Goal: Complete application form

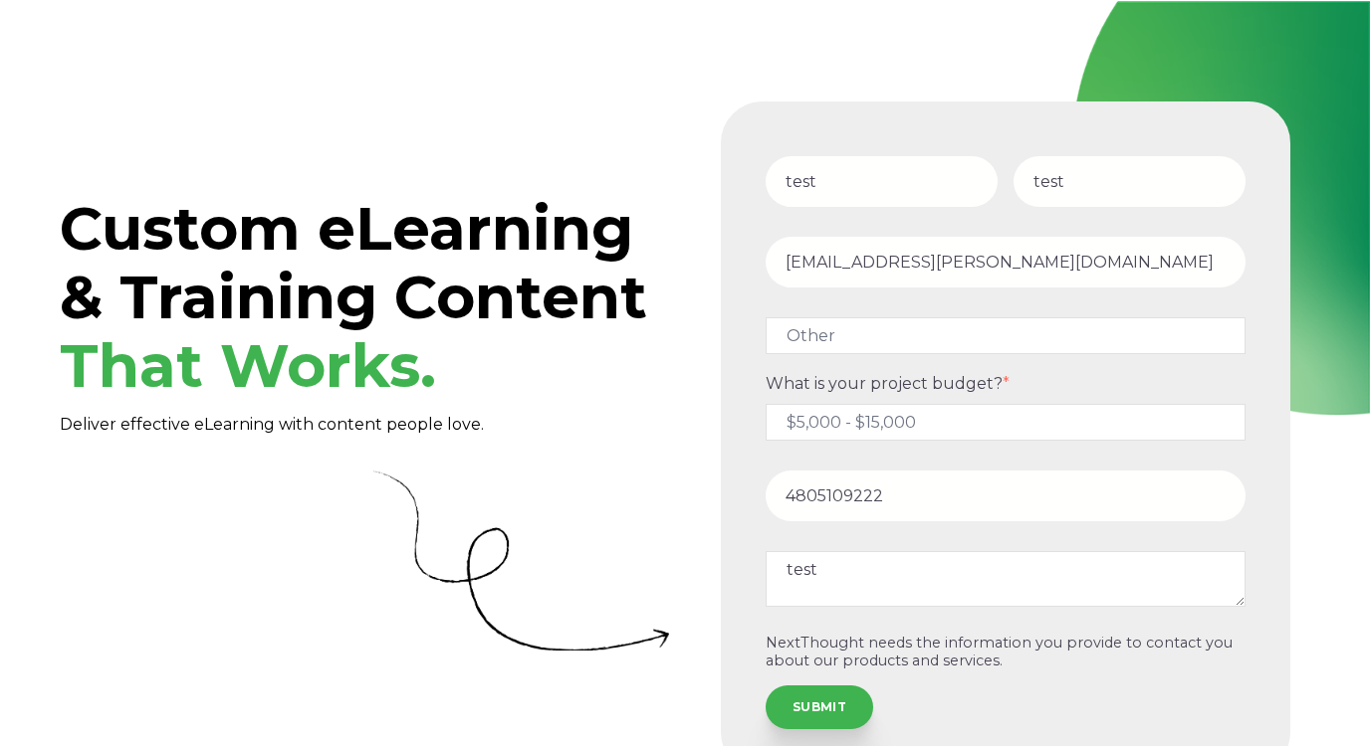
select select "persona_10"
select select "$5,000 - $15,000"
select select "persona_10"
select select "$5,000 - $15,000"
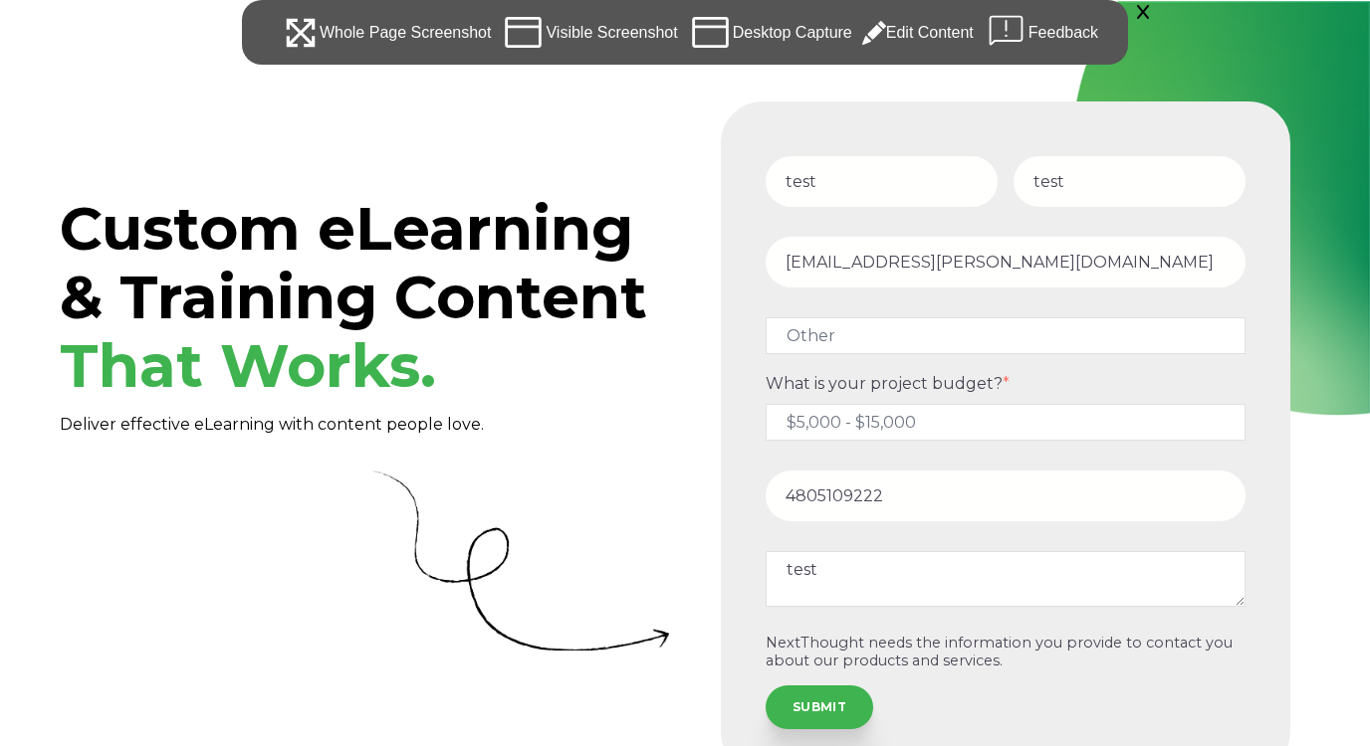
click at [813, 35] on div "Desktop Capture" at bounding box center [770, 32] width 164 height 45
click at [404, 30] on div "Whole Page Screenshot" at bounding box center [387, 32] width 210 height 45
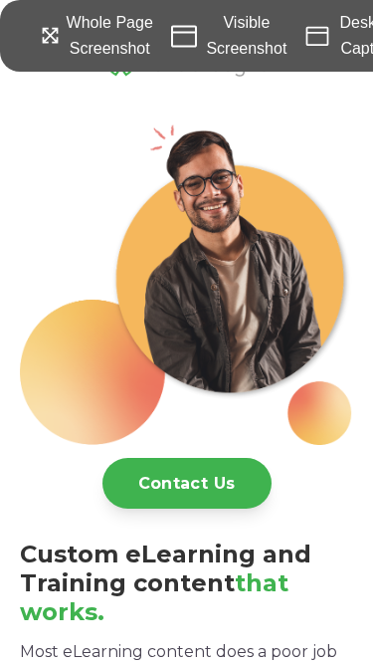
click at [125, 42] on div "Whole Page Screenshot" at bounding box center [99, 36] width 118 height 52
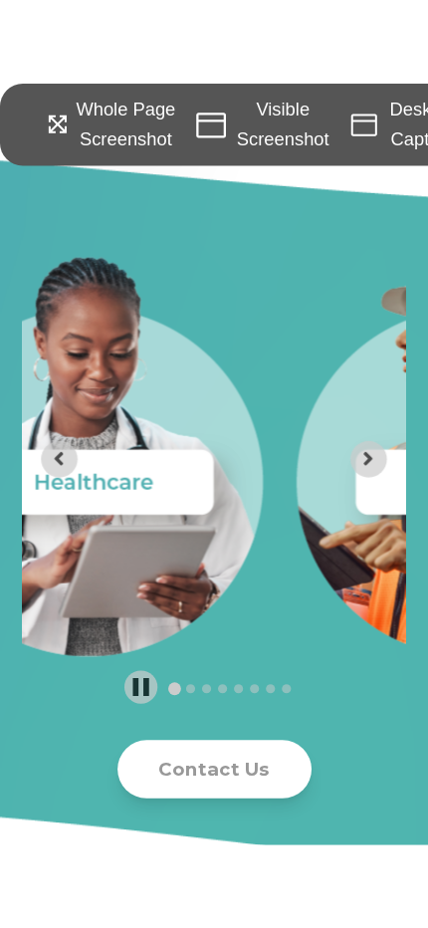
scroll to position [10617, 0]
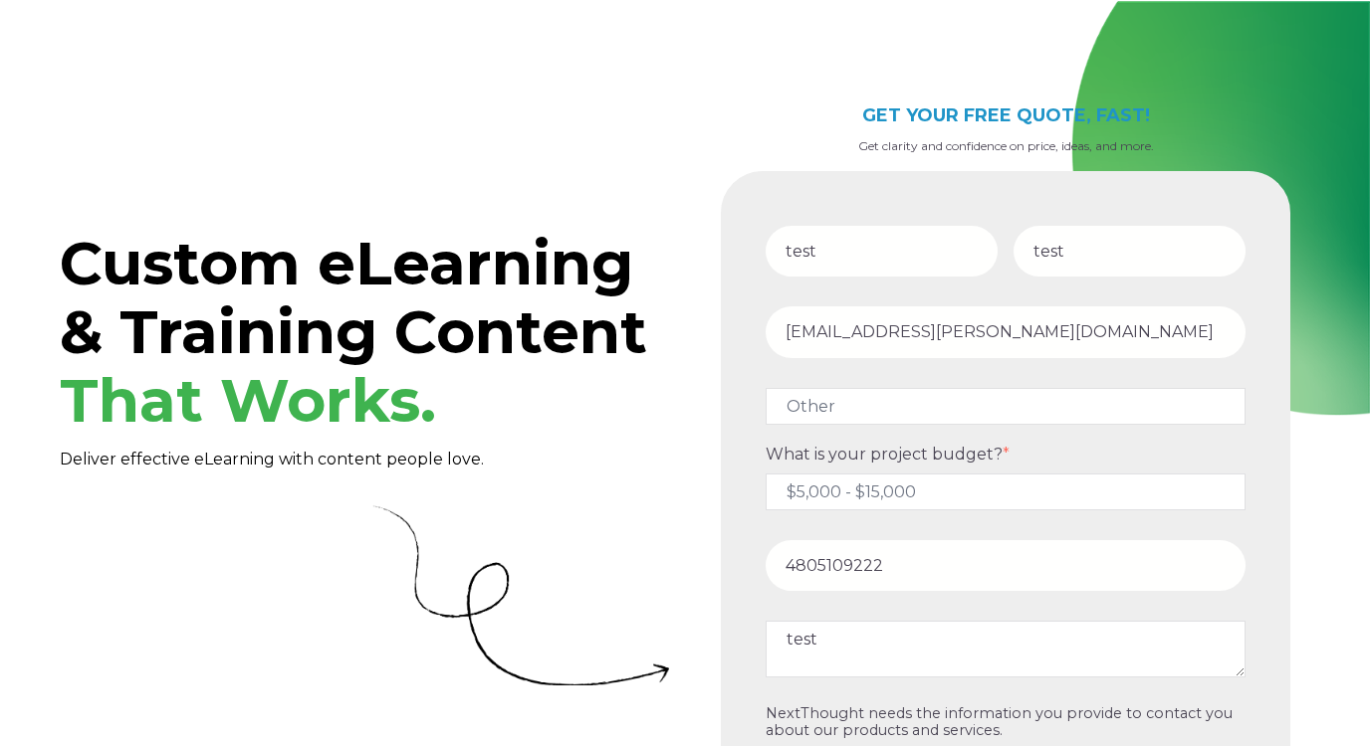
select select "persona_10"
select select "$5,000 - $15,000"
select select "persona_10"
select select "$5,000 - $15,000"
click at [578, 304] on span "Custom eLearning & Training Content That Works." at bounding box center [353, 332] width 587 height 210
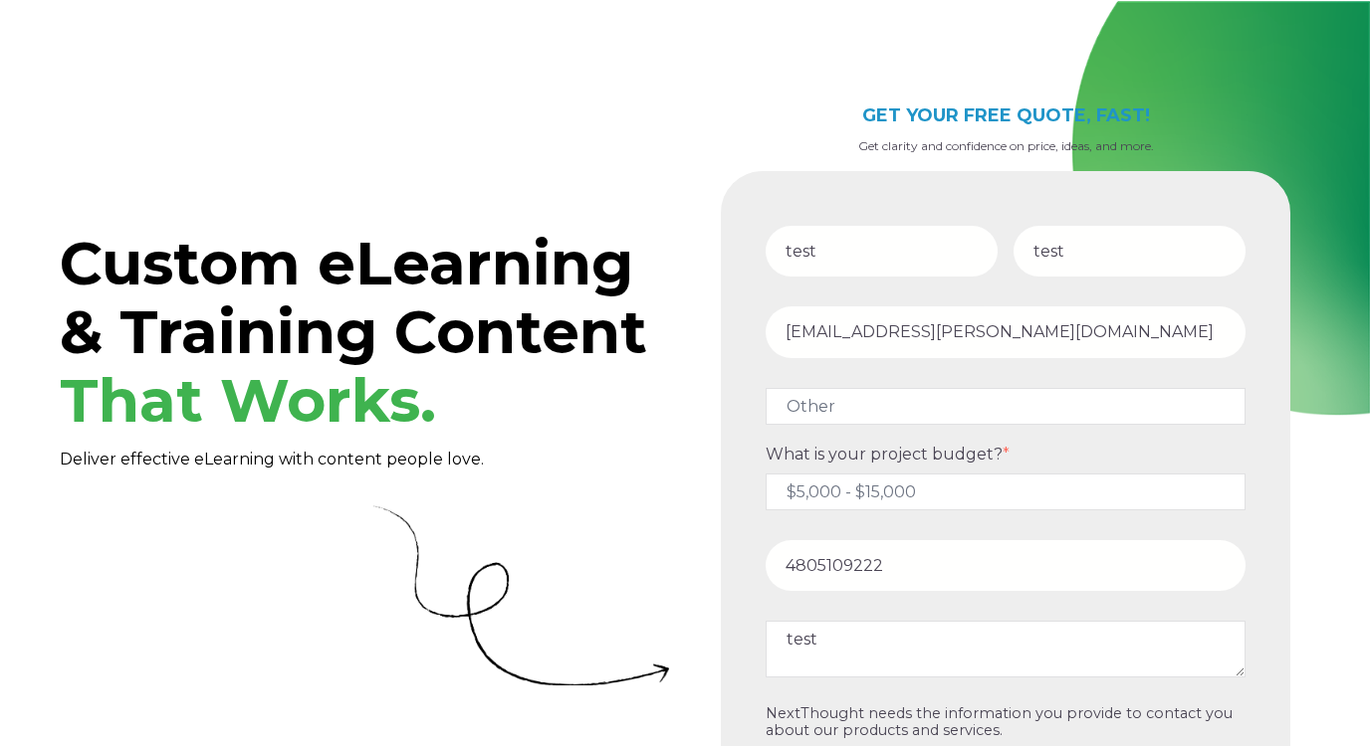
click at [232, 112] on div "Custom eLearning & Training Content That Works. Deliver effective eLearning wit…" at bounding box center [364, 457] width 609 height 775
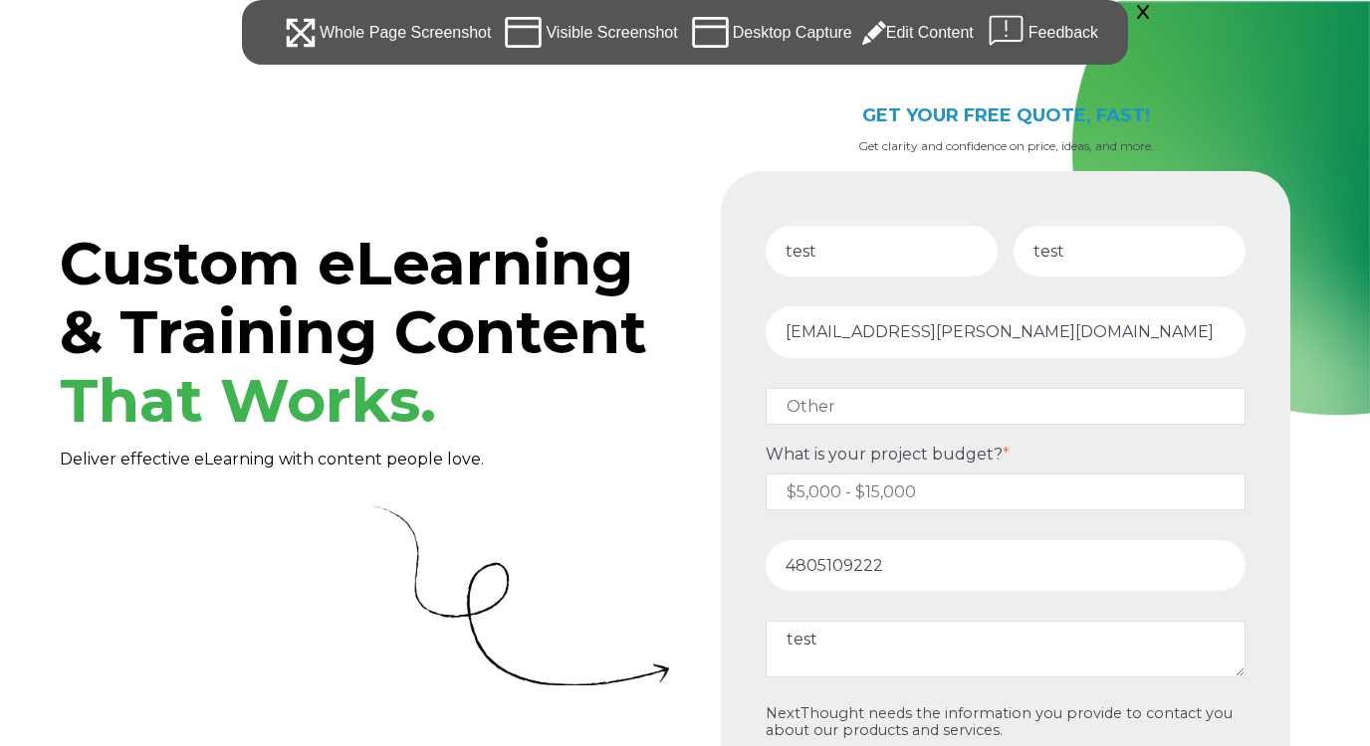
click at [934, 35] on div "Edit Content" at bounding box center [917, 32] width 111 height 45
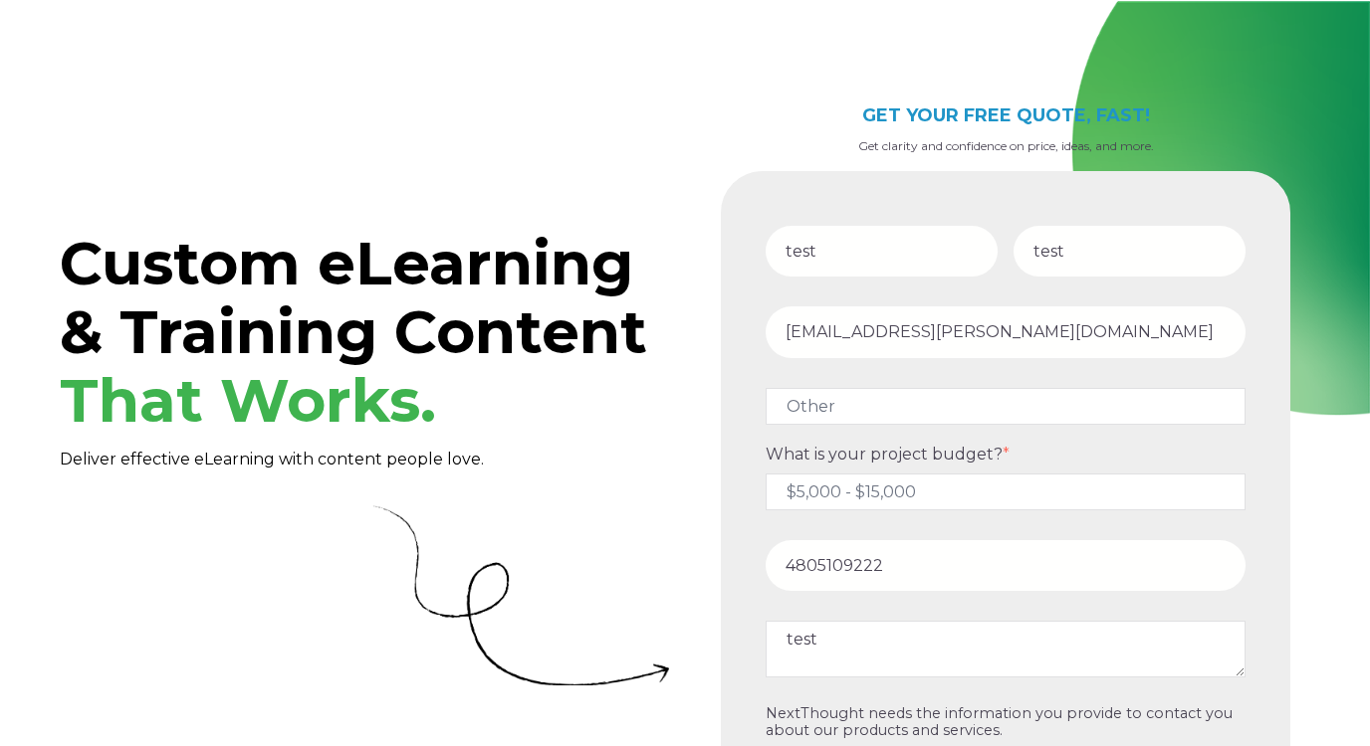
drag, startPoint x: 757, startPoint y: 201, endPoint x: 816, endPoint y: 236, distance: 68.3
click at [816, 236] on form "test test [EMAIL_ADDRESS][PERSON_NAME][DOMAIN_NAME] I would best describe mysel…" at bounding box center [1005, 507] width 545 height 649
click at [742, 210] on form "test test [EMAIL_ADDRESS][PERSON_NAME][DOMAIN_NAME] I would best describe mysel…" at bounding box center [1005, 507] width 545 height 649
select select "persona_10"
select select "$5,000 - $15,000"
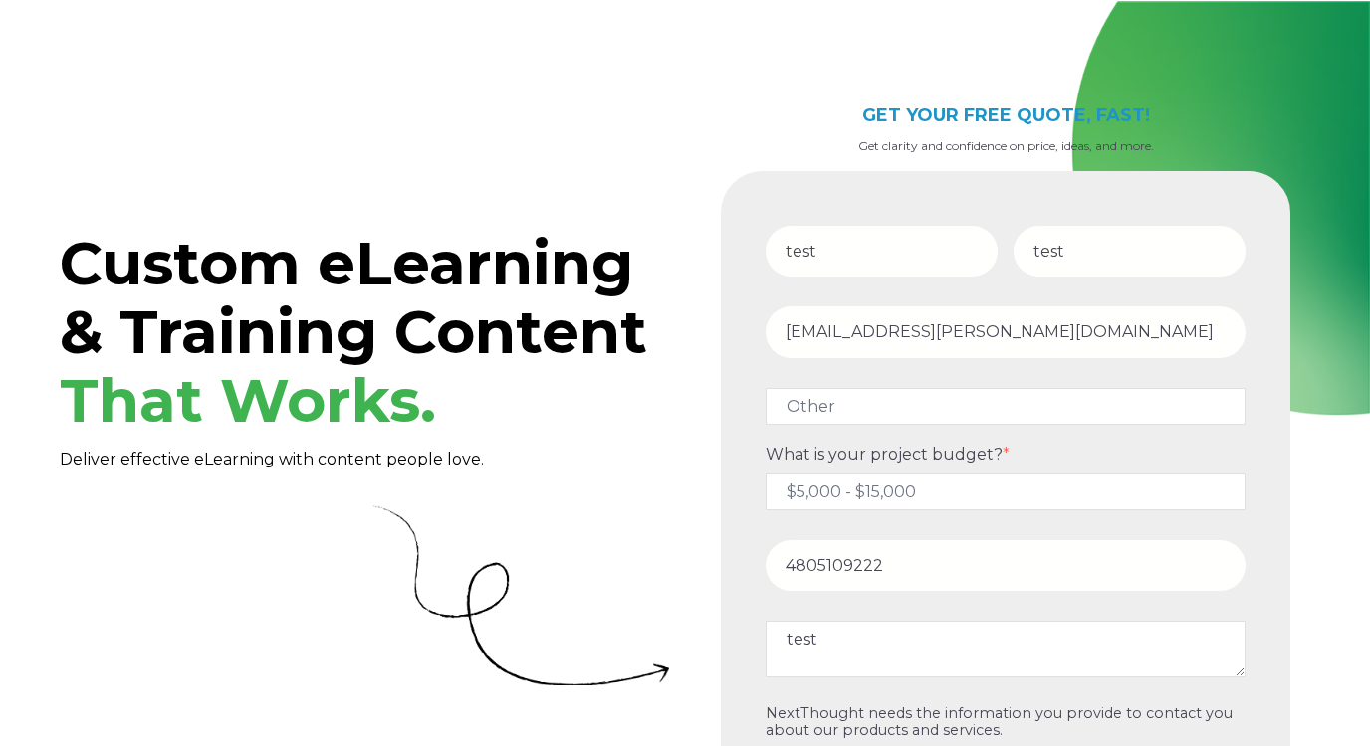
select select "persona_10"
select select "$5,000 - $15,000"
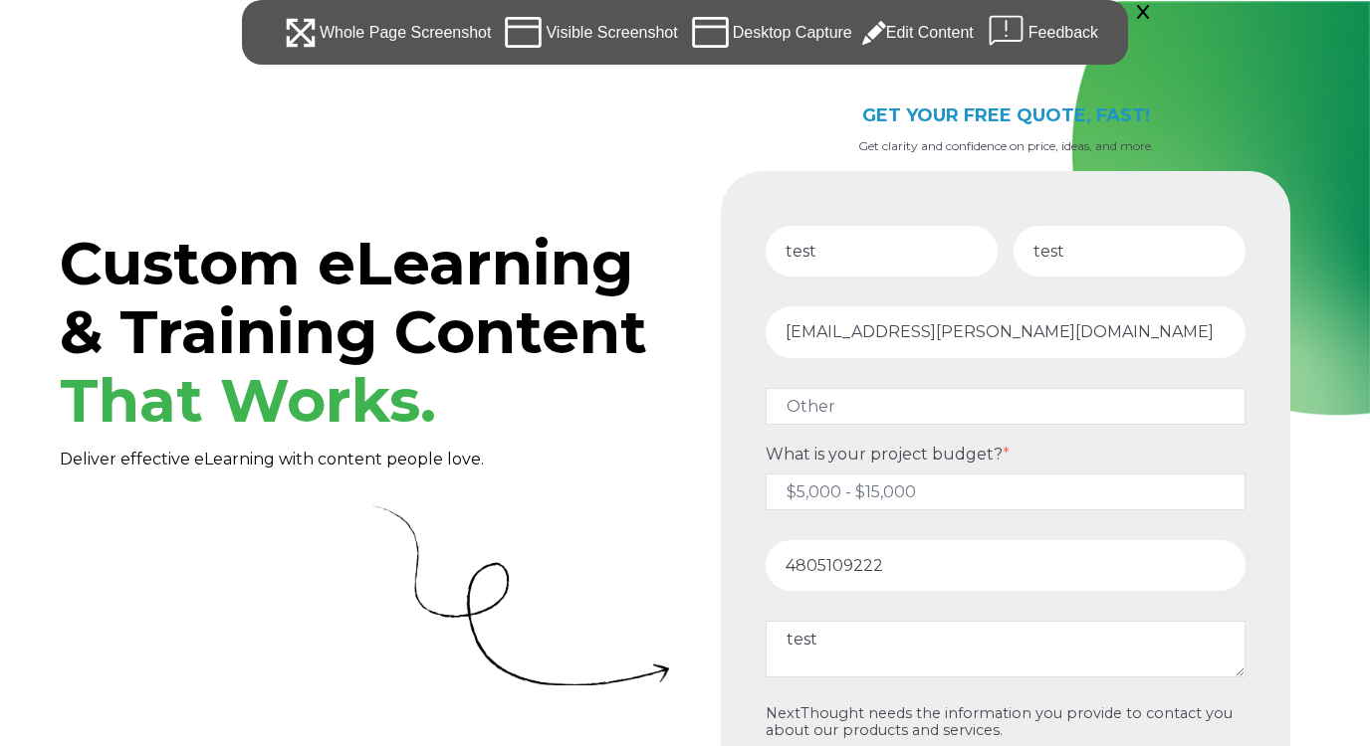
click at [343, 26] on div "Whole Page Screenshot" at bounding box center [387, 32] width 210 height 45
